Goal: Check status: Check status

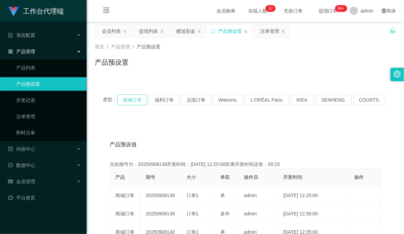
click at [131, 99] on button "商城订单" at bounding box center [132, 99] width 30 height 11
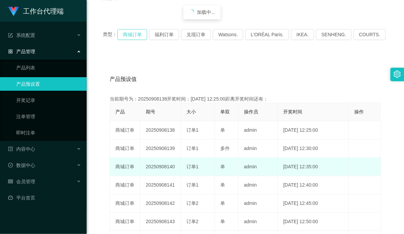
scroll to position [75, 0]
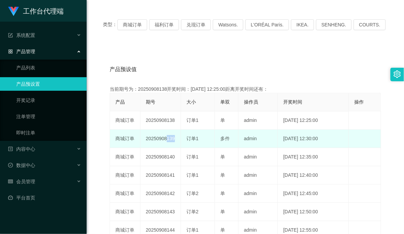
drag, startPoint x: 164, startPoint y: 139, endPoint x: 188, endPoint y: 140, distance: 23.7
click at [188, 140] on tr "商城订单 20250908139 订单1 多件 admin [DATE] 12:30:00 编 辑 限制投注" at bounding box center [245, 139] width 271 height 18
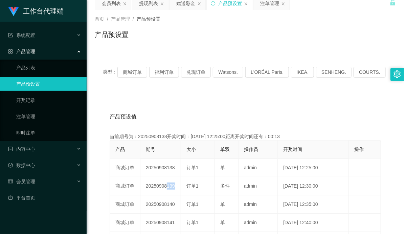
scroll to position [0, 0]
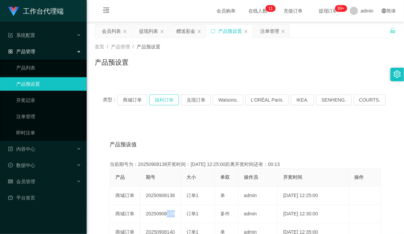
click at [170, 101] on button "福利订单" at bounding box center [164, 99] width 30 height 11
click at [132, 99] on button "商城订单" at bounding box center [132, 99] width 30 height 11
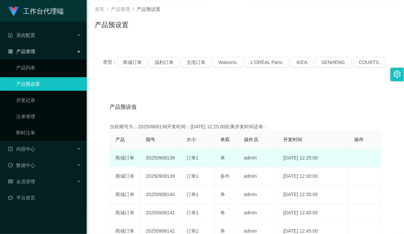
click at [172, 160] on td "20250908138" at bounding box center [160, 158] width 41 height 18
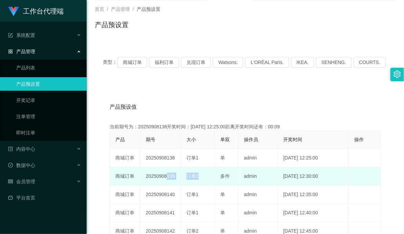
drag, startPoint x: 164, startPoint y: 174, endPoint x: 202, endPoint y: 174, distance: 37.5
click at [198, 174] on tr "商城订单 20250908139 订单1 多件 admin [DATE] 12:30:00 编 辑 限制投注" at bounding box center [245, 176] width 271 height 18
click at [186, 167] on td "订单1" at bounding box center [198, 176] width 34 height 18
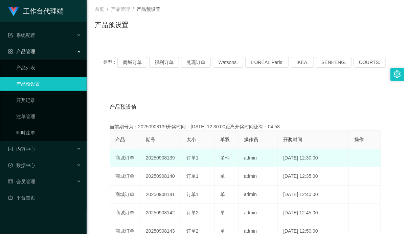
drag, startPoint x: 197, startPoint y: 153, endPoint x: 211, endPoint y: 151, distance: 14.7
click at [206, 152] on tr "商城订单 20250908139 订单1 多件 admin [DATE] 12:30:00 编 辑 限制投注" at bounding box center [245, 158] width 271 height 18
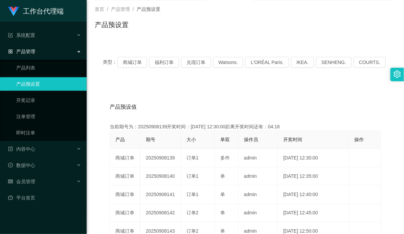
click at [317, 77] on div "类型： 商城订单 福利订单 兑现订单 Watsons. L'ORÉAL Paris. IKEA. [GEOGRAPHIC_DATA]. COURTS. 产品预…" at bounding box center [245, 205] width 301 height 313
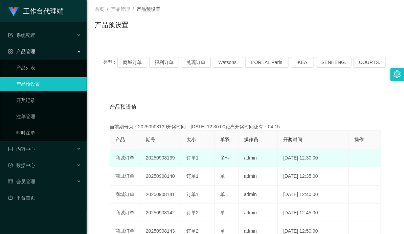
click at [193, 158] on span "订单1" at bounding box center [192, 157] width 12 height 5
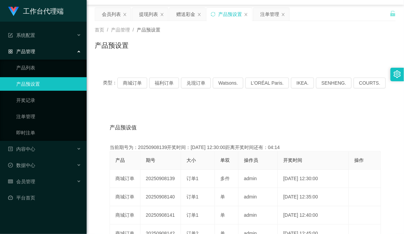
scroll to position [0, 0]
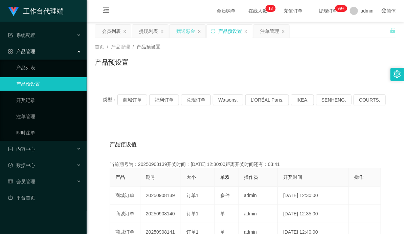
click at [183, 34] on div "赠送彩金" at bounding box center [185, 31] width 19 height 13
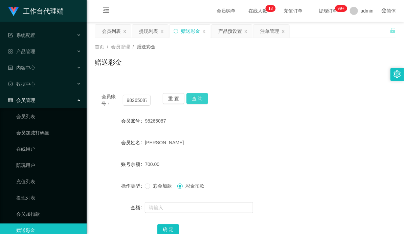
click at [199, 100] on button "查 询" at bounding box center [197, 98] width 22 height 11
click at [136, 100] on input "98265087" at bounding box center [137, 100] width 28 height 11
paste input "88007198"
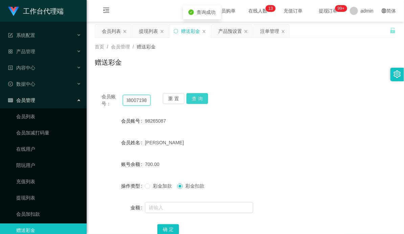
type input "88007198"
click at [197, 96] on button "查 询" at bounding box center [197, 98] width 22 height 11
click at [282, 114] on div "88007198" at bounding box center [233, 121] width 176 height 14
click at [201, 97] on button "查 询" at bounding box center [197, 98] width 22 height 11
